Goal: Task Accomplishment & Management: Complete application form

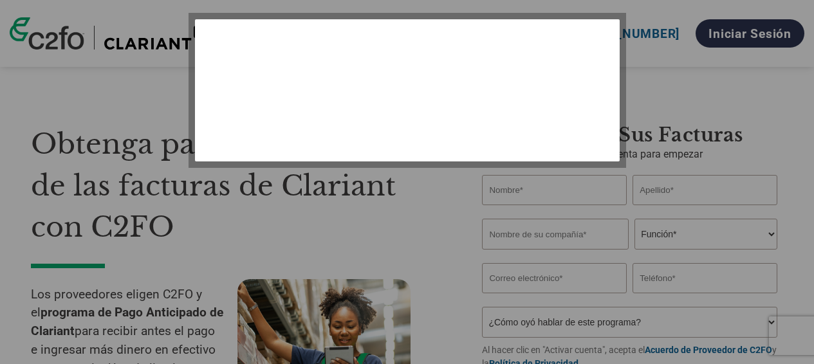
select select "es-ES"
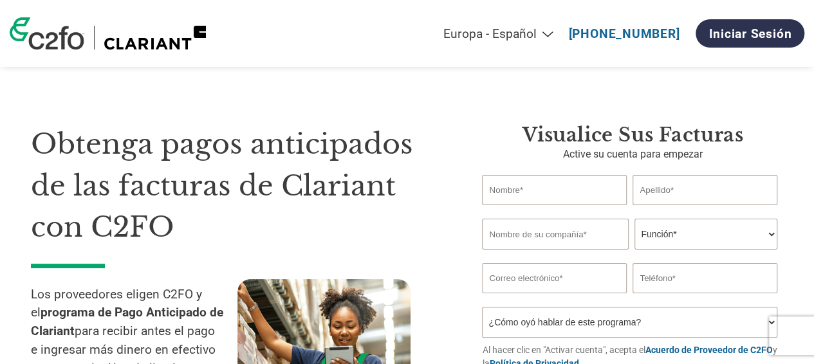
click at [543, 186] on input "text" at bounding box center [554, 190] width 144 height 30
type input "[PERSON_NAME]"
type input "Valdeolmos"
type input "[EMAIL_ADDRESS][DOMAIN_NAME]"
type input "670672010"
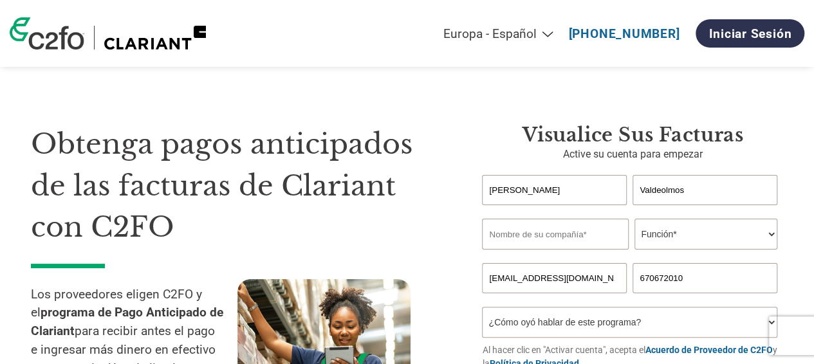
click at [588, 241] on input "text" at bounding box center [555, 234] width 146 height 31
type input "CONSTRUCCIONES METALICAS [PERSON_NAME] S.L."
click at [594, 245] on input "CONSTRUCCIONES METALICAS [PERSON_NAME] S.L." at bounding box center [555, 234] width 146 height 31
click at [757, 234] on select "Función* Director financiero Interventor Gestor de créditos Director de finanza…" at bounding box center [705, 234] width 142 height 31
select select "CEO"
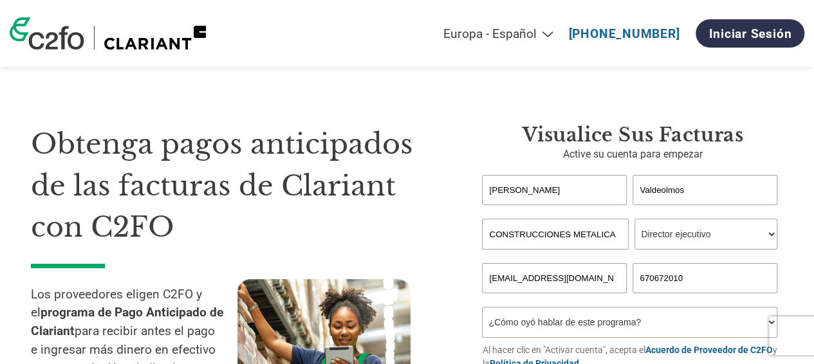
click at [634, 220] on select "Función* Director financiero Interventor Gestor de créditos Director de finanza…" at bounding box center [705, 234] width 142 height 31
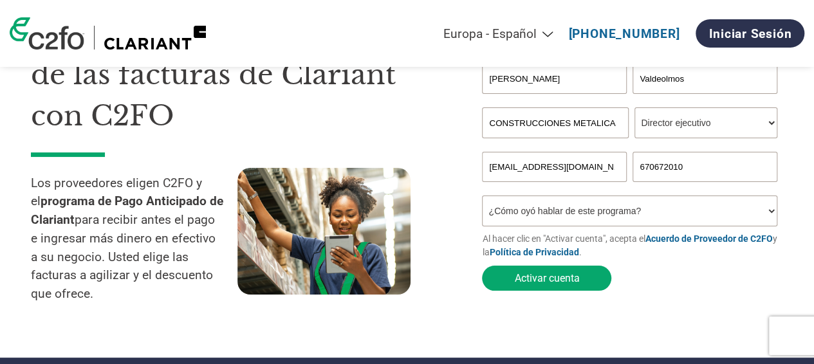
scroll to position [129, 0]
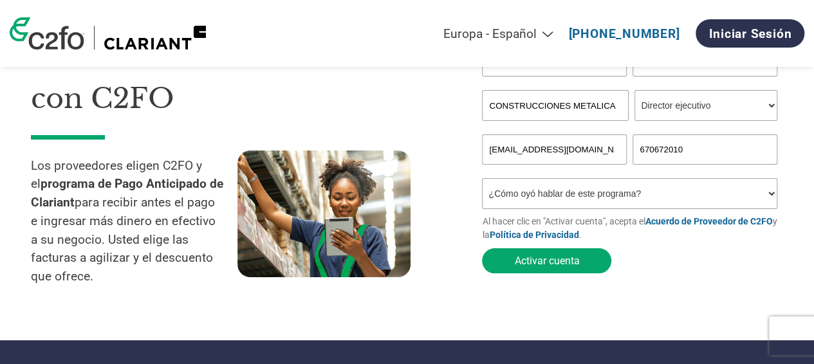
click at [602, 154] on input "[EMAIL_ADDRESS][DOMAIN_NAME]" at bounding box center [554, 149] width 144 height 30
type input "[EMAIL_ADDRESS][DOMAIN_NAME]"
click at [763, 201] on select "¿Cómo oyó hablar de este programa? Recibió una carta Correo electrónico Redes s…" at bounding box center [629, 193] width 295 height 31
select select "Email"
click at [482, 181] on select "¿Cómo oyó hablar de este programa? Recibió una carta Correo electrónico Redes s…" at bounding box center [629, 193] width 295 height 31
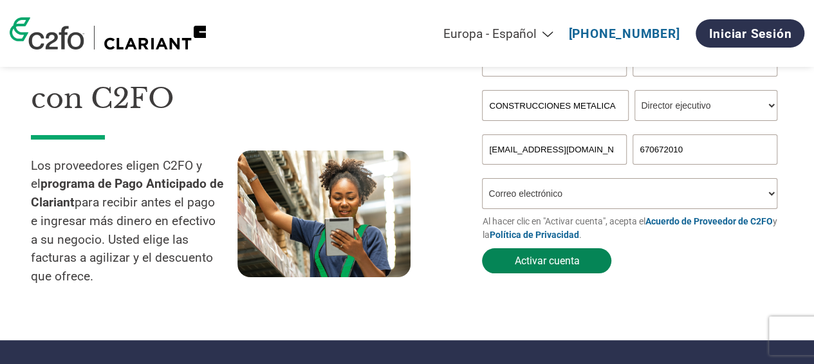
click at [548, 269] on button "Activar cuenta" at bounding box center [546, 260] width 129 height 25
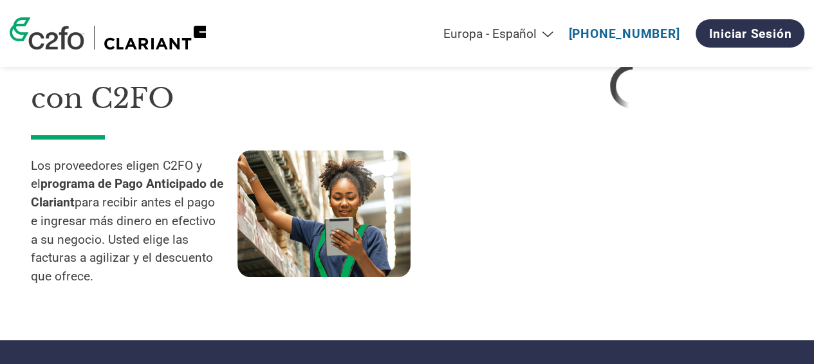
select select "es-ES"
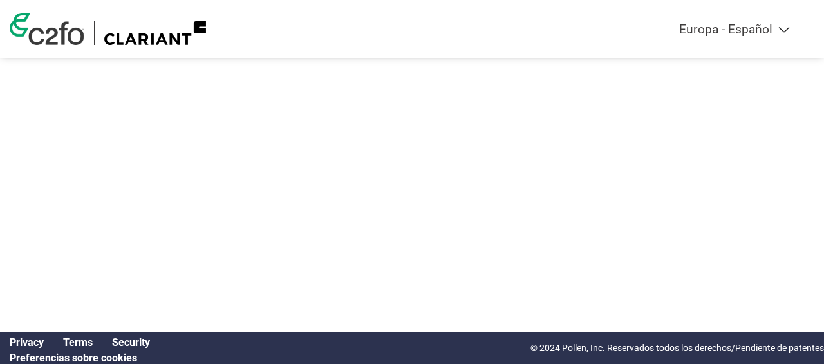
select select "es-ES"
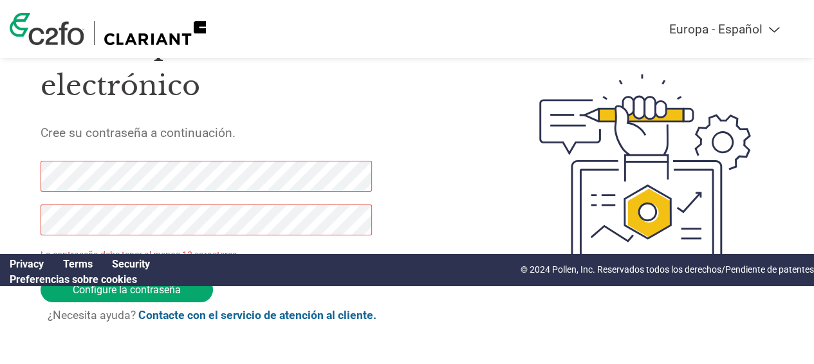
scroll to position [83, 0]
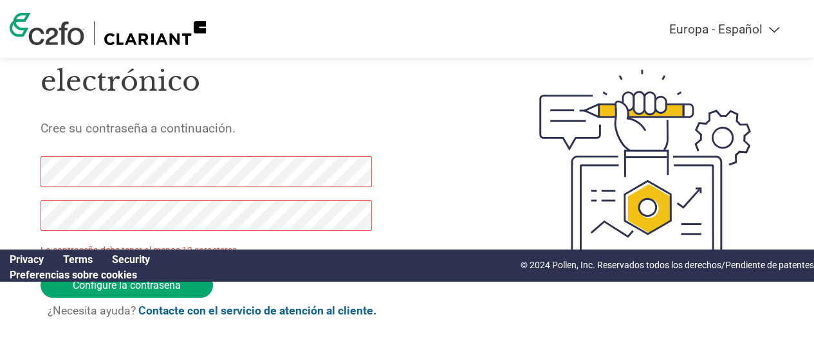
click at [0, 172] on div "Gracias por verificar su correo electrónico Cree su contraseña a continuación. …" at bounding box center [407, 167] width 814 height 332
click at [480, 174] on div at bounding box center [626, 167] width 293 height 332
click at [258, 249] on p "La contraseña debe tener al menos 12 caracteres" at bounding box center [208, 251] width 334 height 14
click at [247, 246] on p "La contraseña debe tener al menos 12 caracteres" at bounding box center [208, 251] width 334 height 14
click at [35, 275] on link "Preferencias sobre cookies" at bounding box center [73, 275] width 127 height 12
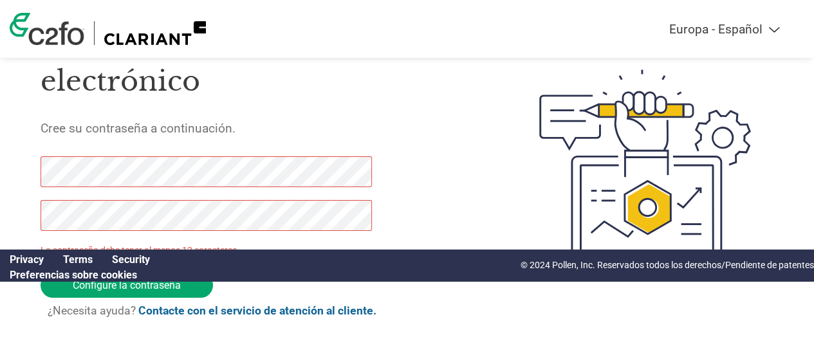
scroll to position [0, 0]
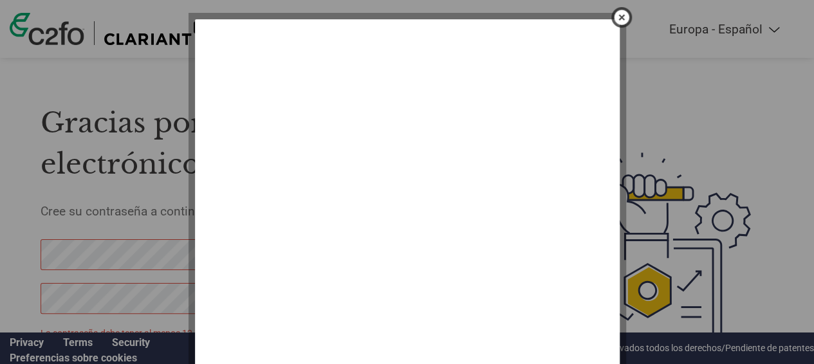
click at [624, 16] on img "close" at bounding box center [622, 17] width 22 height 22
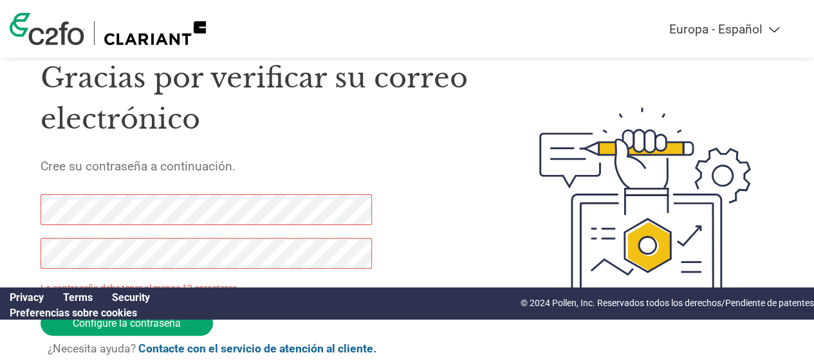
scroll to position [64, 0]
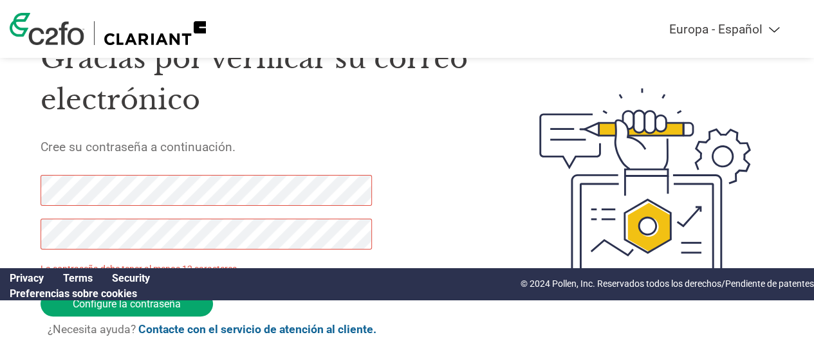
click at [0, 185] on div "Gracias por verificar su correo electrónico Cree su contraseña a continuación. …" at bounding box center [407, 185] width 814 height 332
click at [115, 306] on input "Configure la contraseña" at bounding box center [127, 303] width 172 height 25
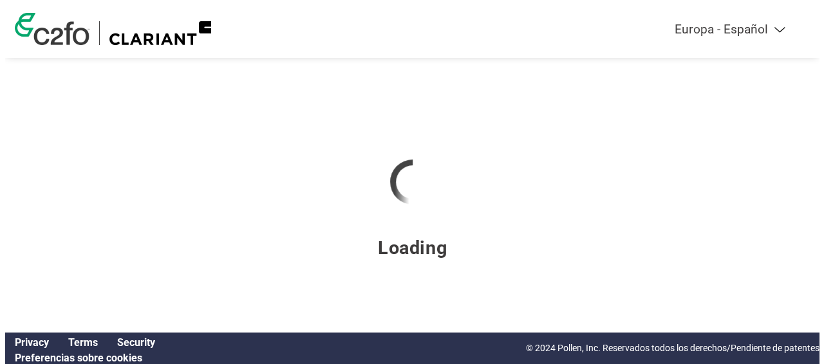
scroll to position [0, 0]
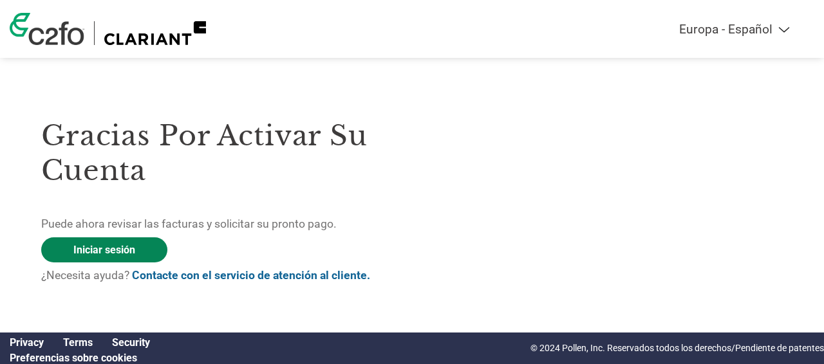
click at [111, 250] on link "Iniciar sesión" at bounding box center [104, 249] width 126 height 25
